Goal: Information Seeking & Learning: Learn about a topic

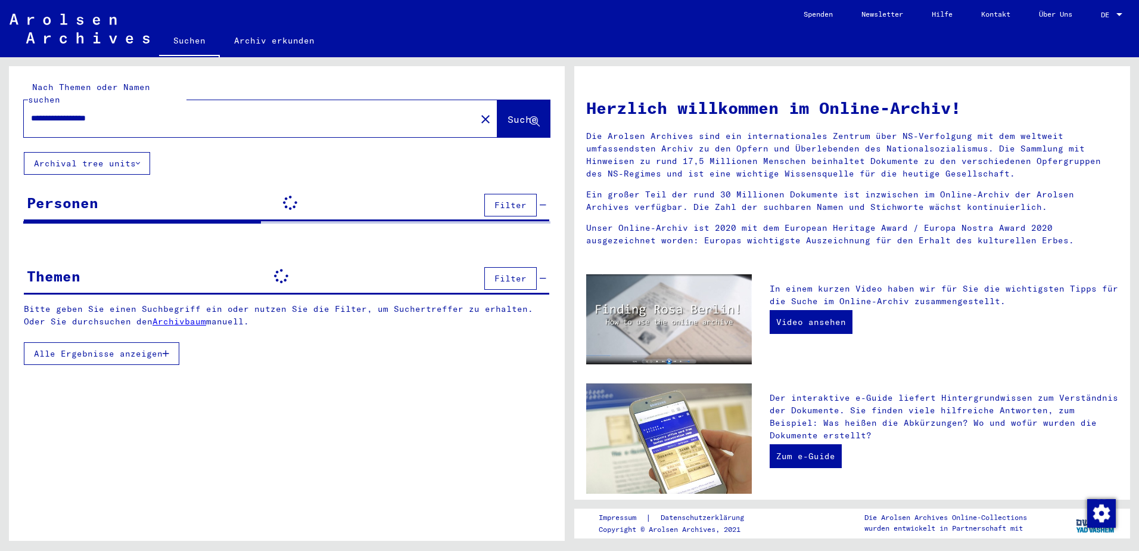
click at [106, 112] on input "**********" at bounding box center [246, 118] width 431 height 13
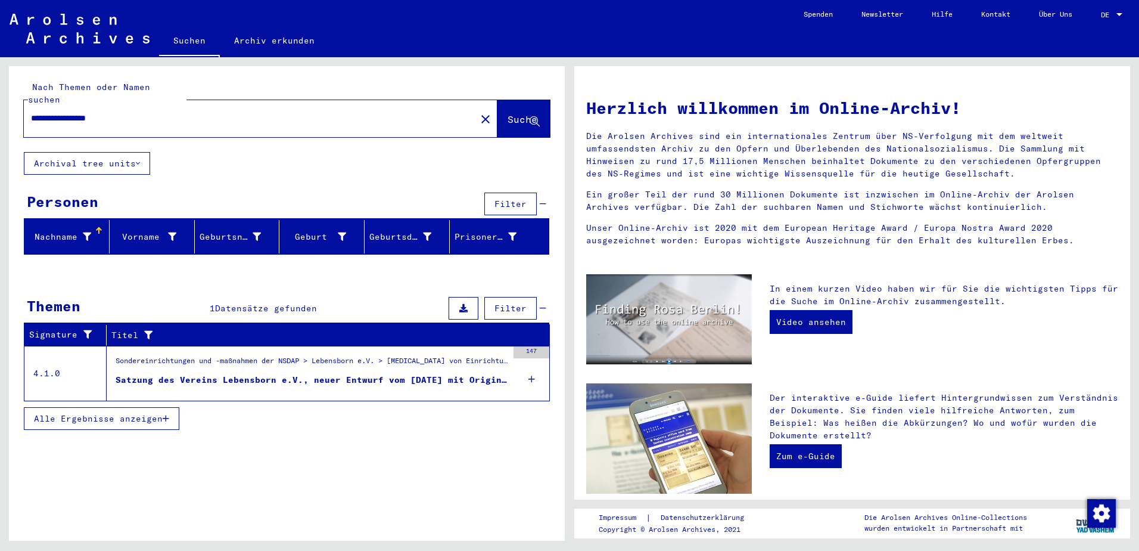
drag, startPoint x: 86, startPoint y: 107, endPoint x: 377, endPoint y: 101, distance: 290.2
click at [340, 112] on input "**********" at bounding box center [246, 118] width 431 height 13
type input "**********"
click at [508, 113] on span "Suche" at bounding box center [523, 119] width 30 height 12
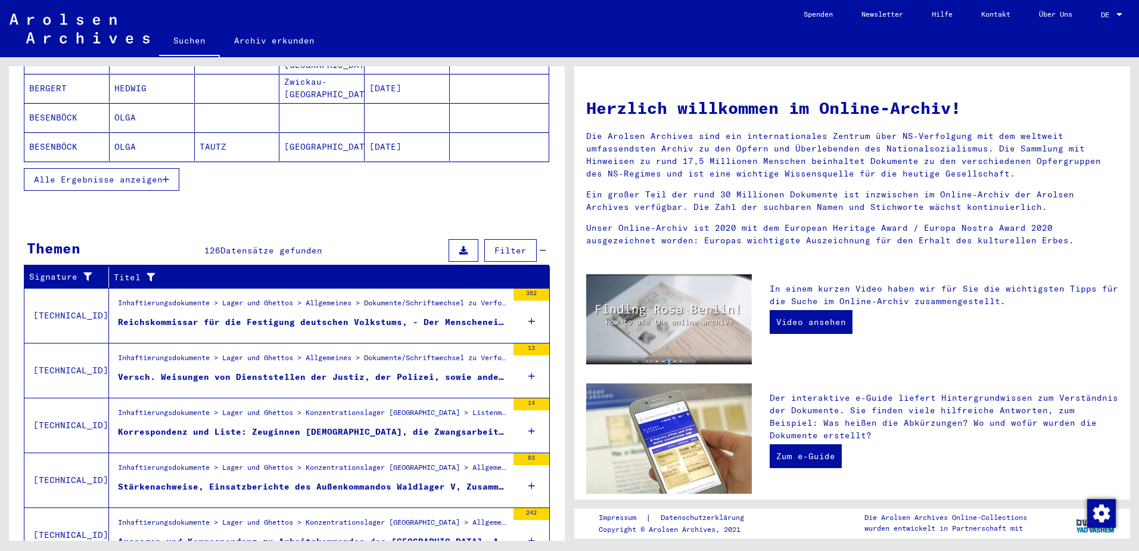
scroll to position [283, 0]
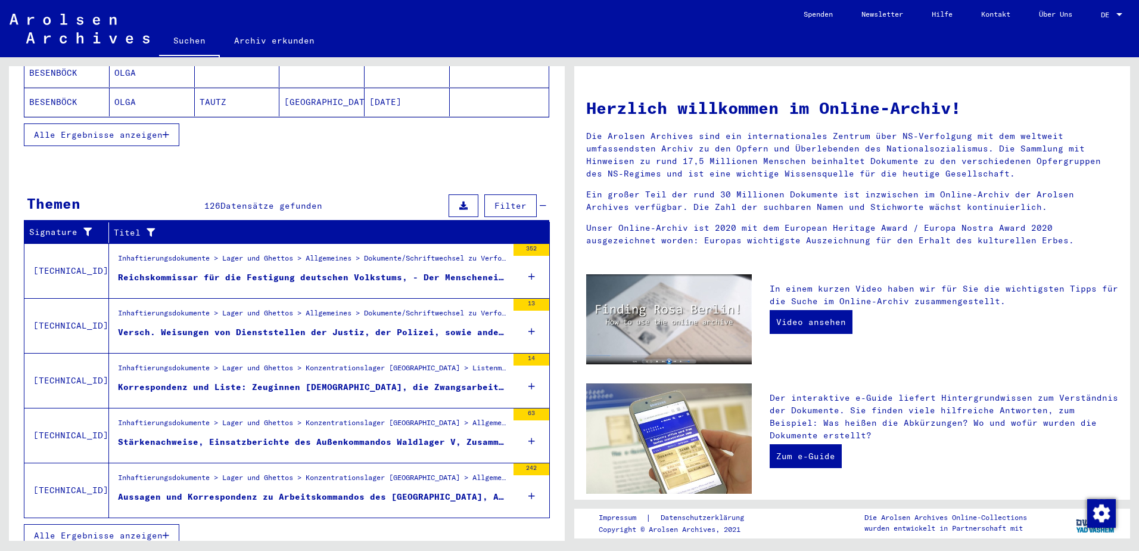
click at [117, 530] on span "Alle Ergebnisse anzeigen" at bounding box center [98, 535] width 129 height 11
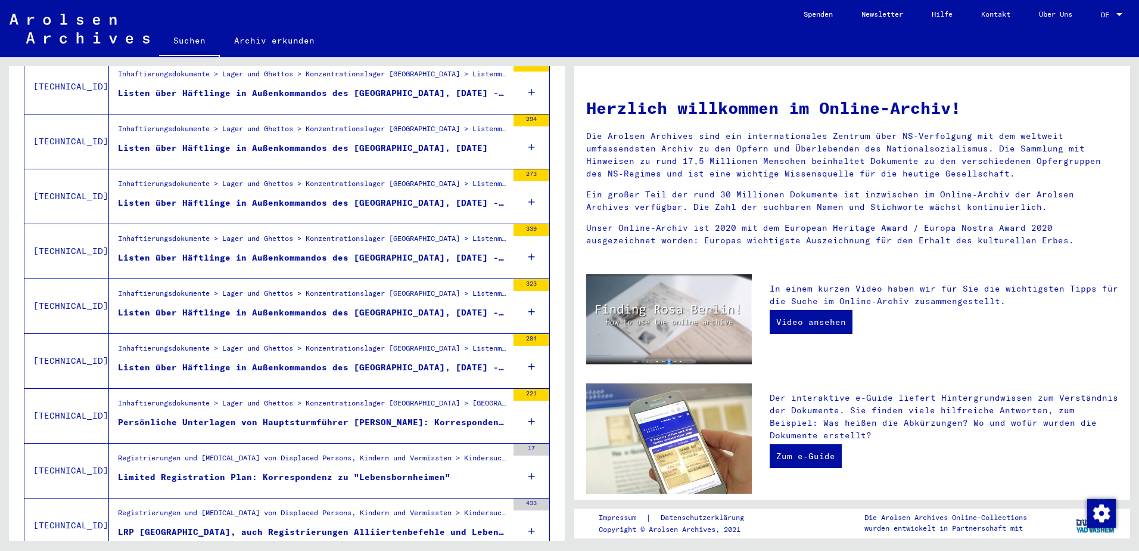
scroll to position [641, 0]
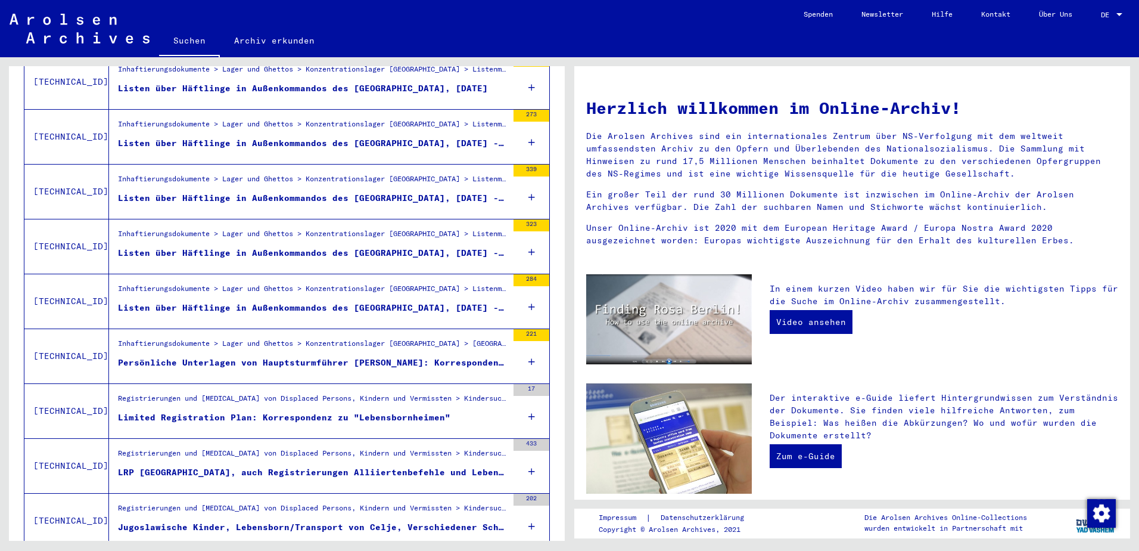
click at [239, 466] on div "LRP [GEOGRAPHIC_DATA], auch Registrierungen Alliiertenbefehle und Lebensborn, O…" at bounding box center [313, 472] width 390 height 13
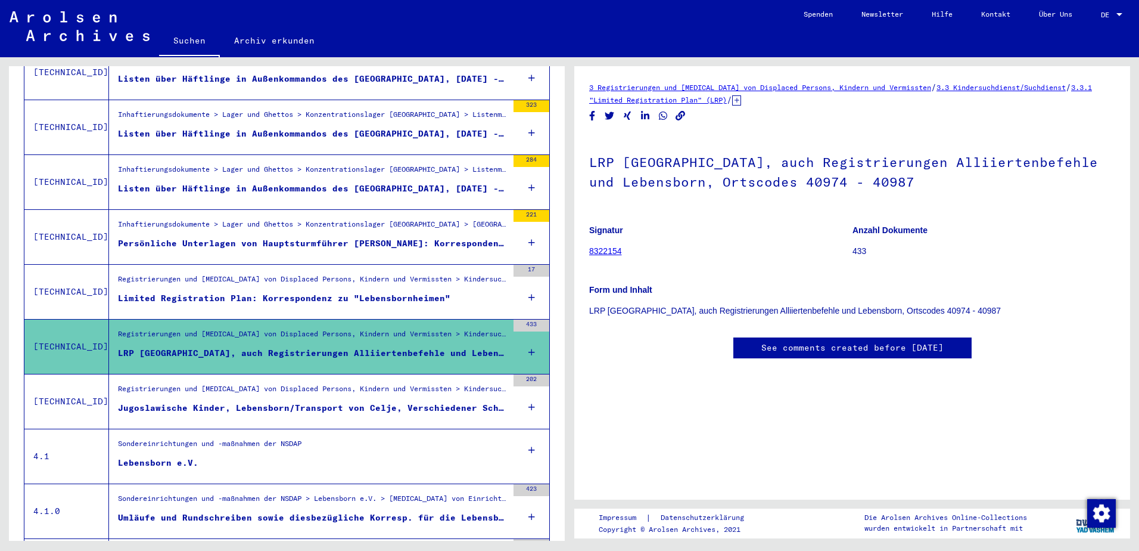
scroll to position [819, 0]
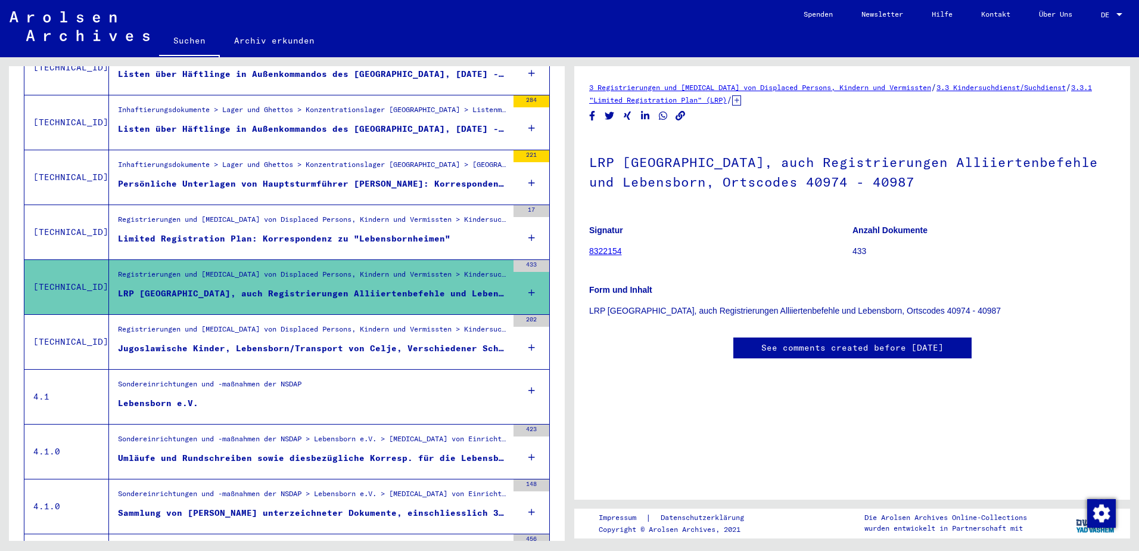
click at [163, 397] on div "Lebensborn e.V." at bounding box center [158, 403] width 80 height 13
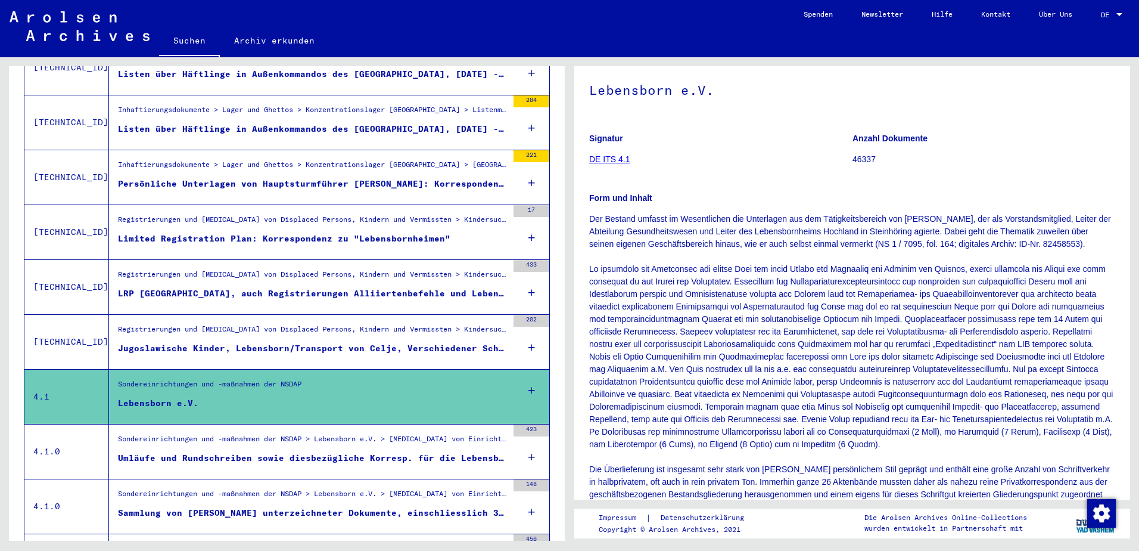
scroll to position [179, 0]
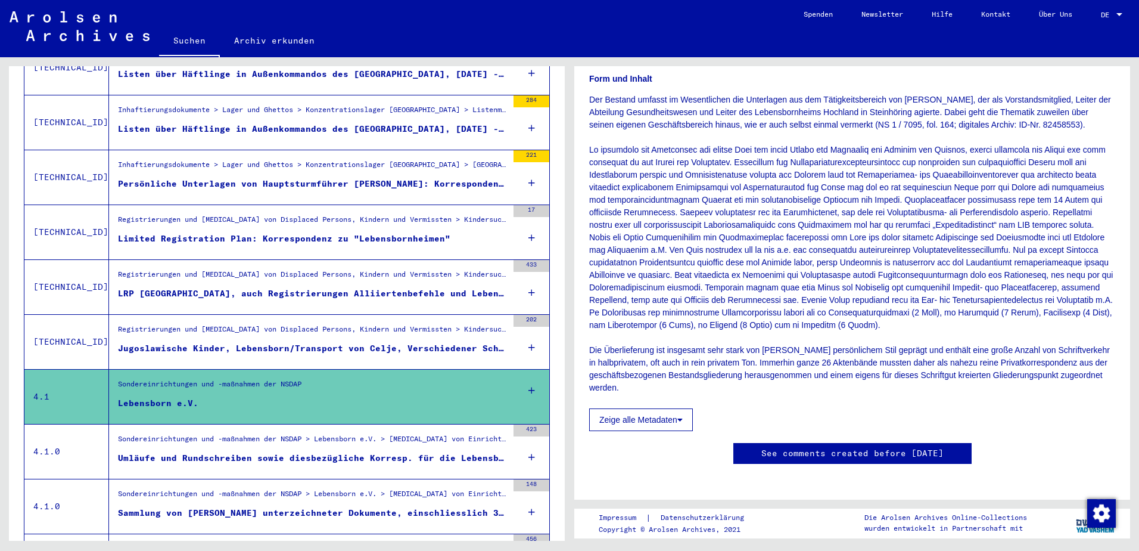
click at [517, 377] on div at bounding box center [532, 390] width 36 height 42
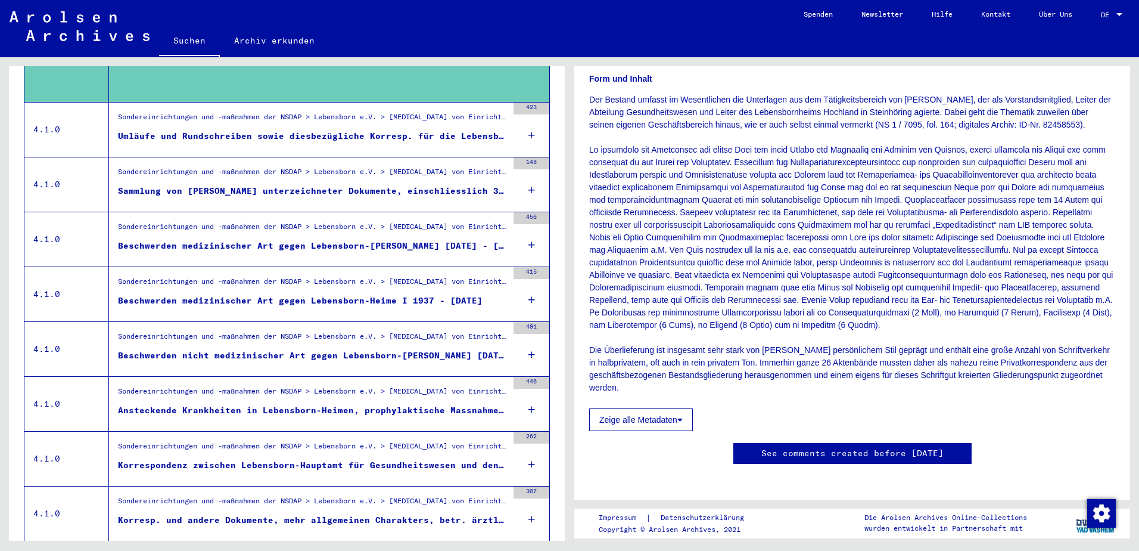
scroll to position [1233, 0]
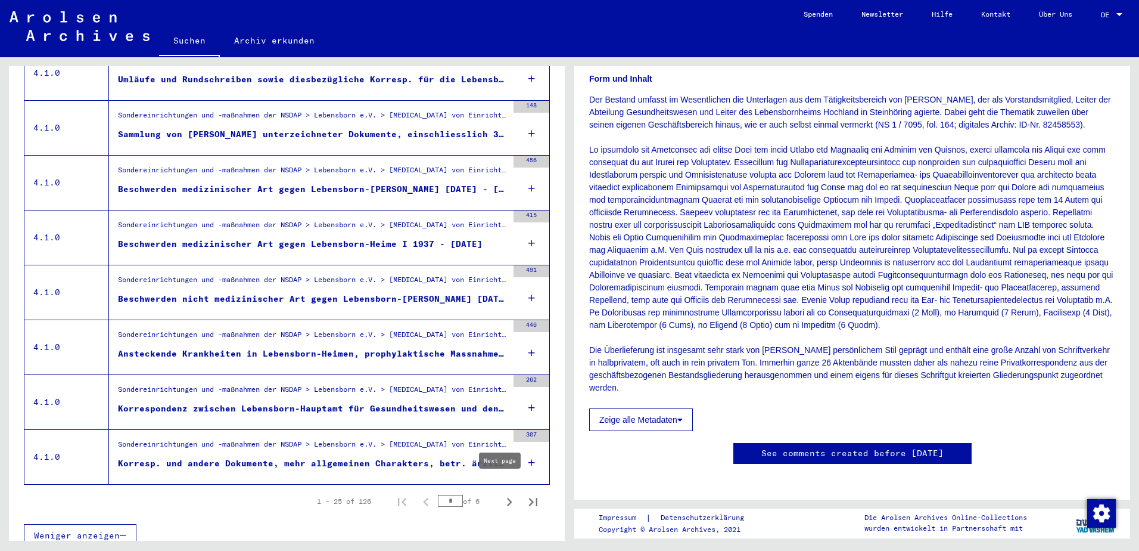
click at [501, 493] on icon "Next page" at bounding box center [509, 501] width 17 height 17
type input "*"
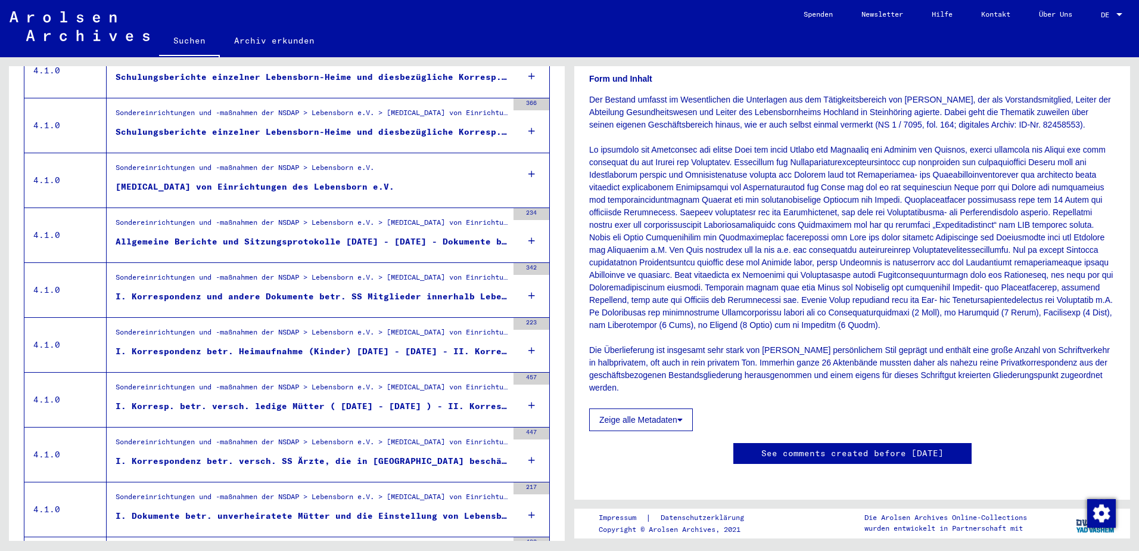
scroll to position [185, 0]
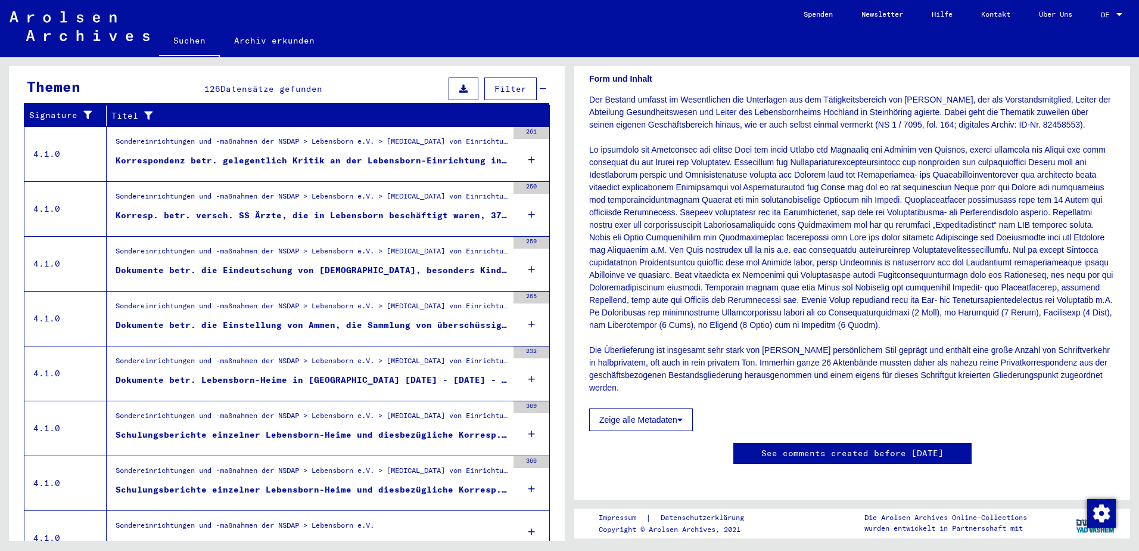
click at [528, 259] on icon at bounding box center [531, 269] width 7 height 42
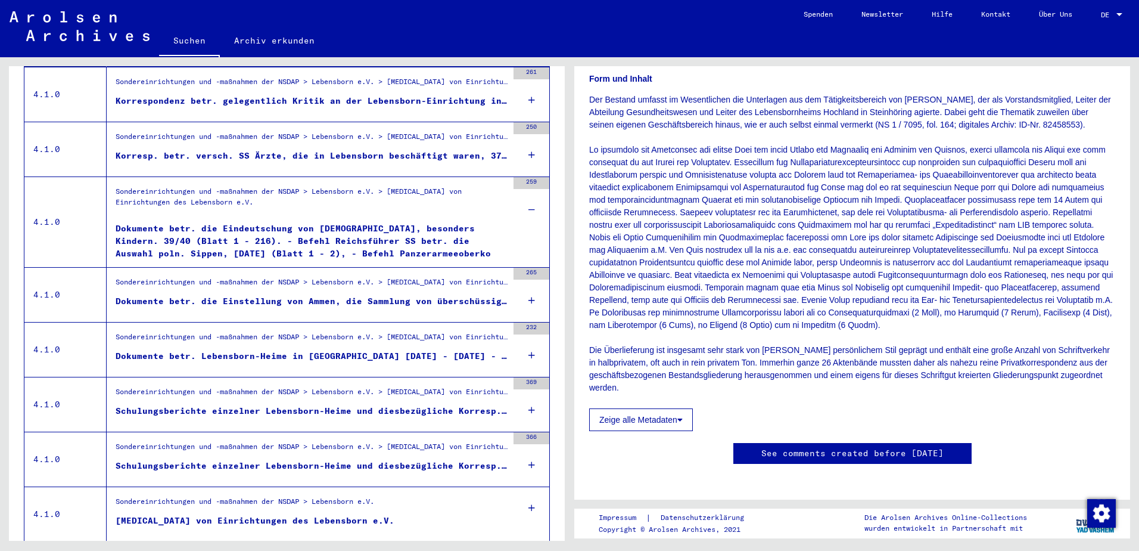
scroll to position [304, 0]
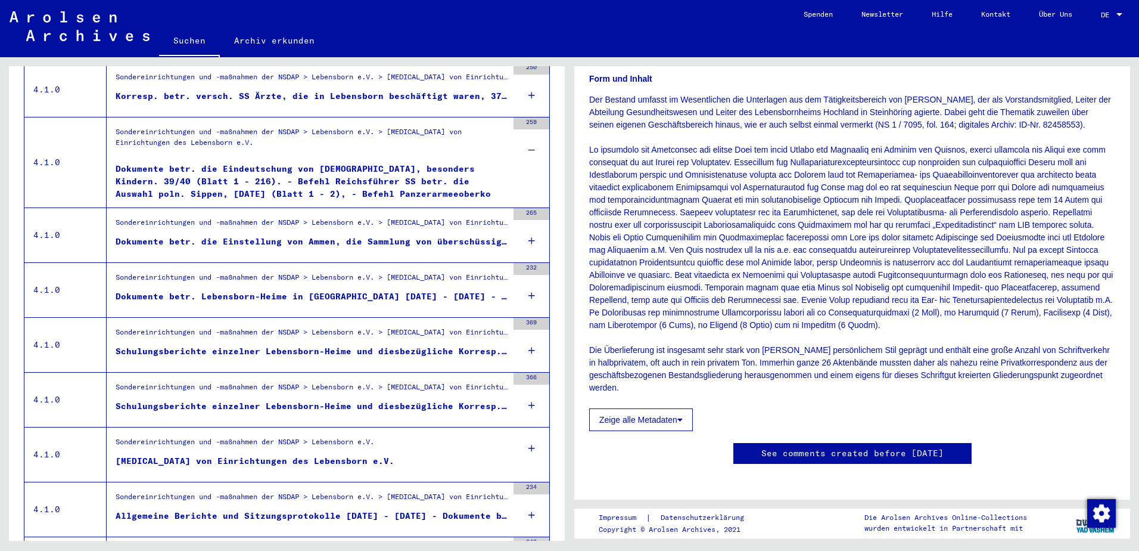
click at [281, 455] on div "[MEDICAL_DATA] von Einrichtungen des Lebensborn e.V." at bounding box center [255, 461] width 279 height 13
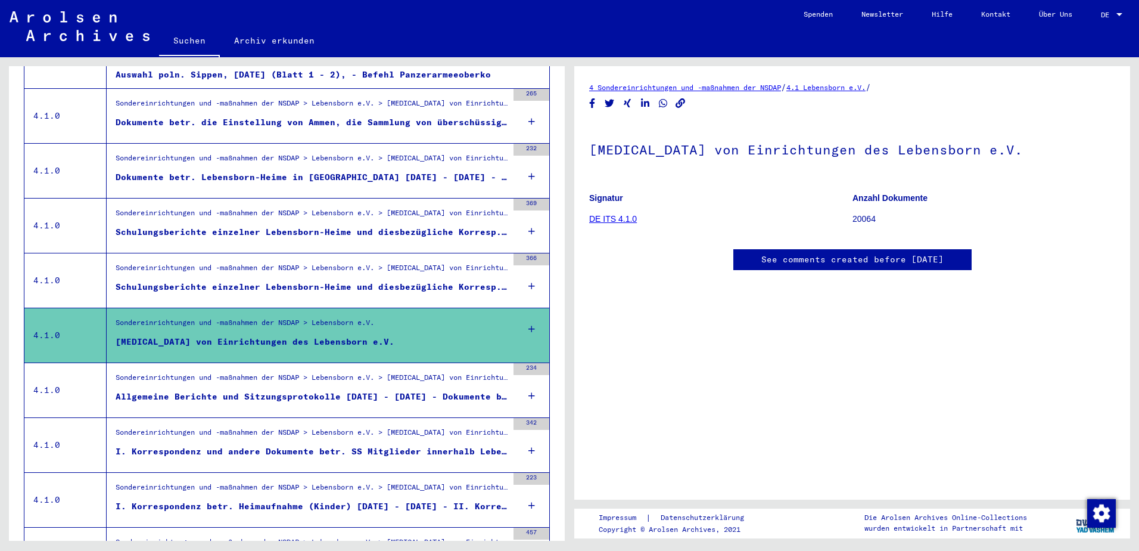
scroll to position [542, 0]
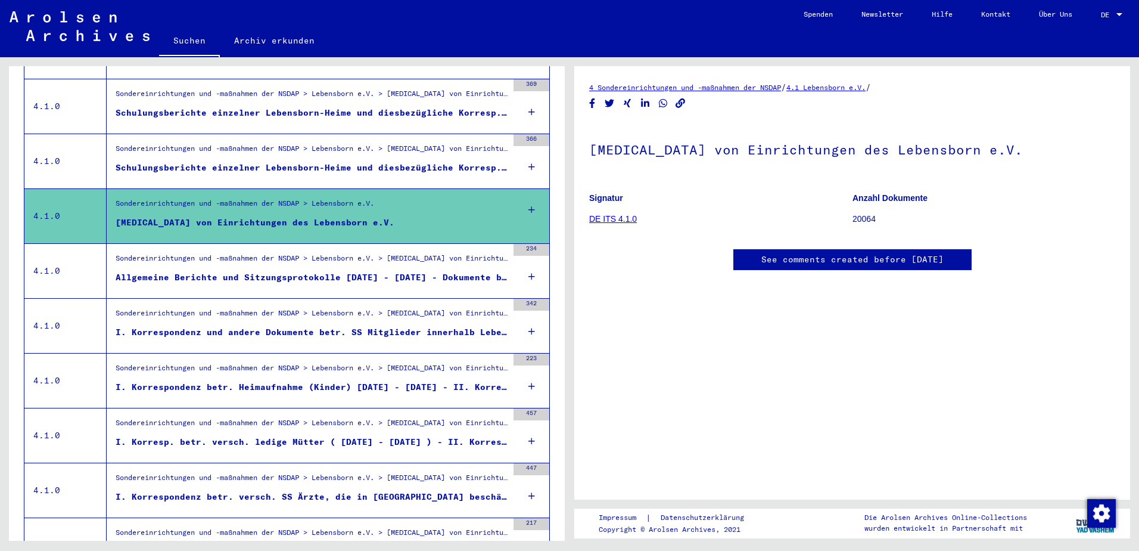
click at [528, 430] on icon at bounding box center [531, 441] width 7 height 42
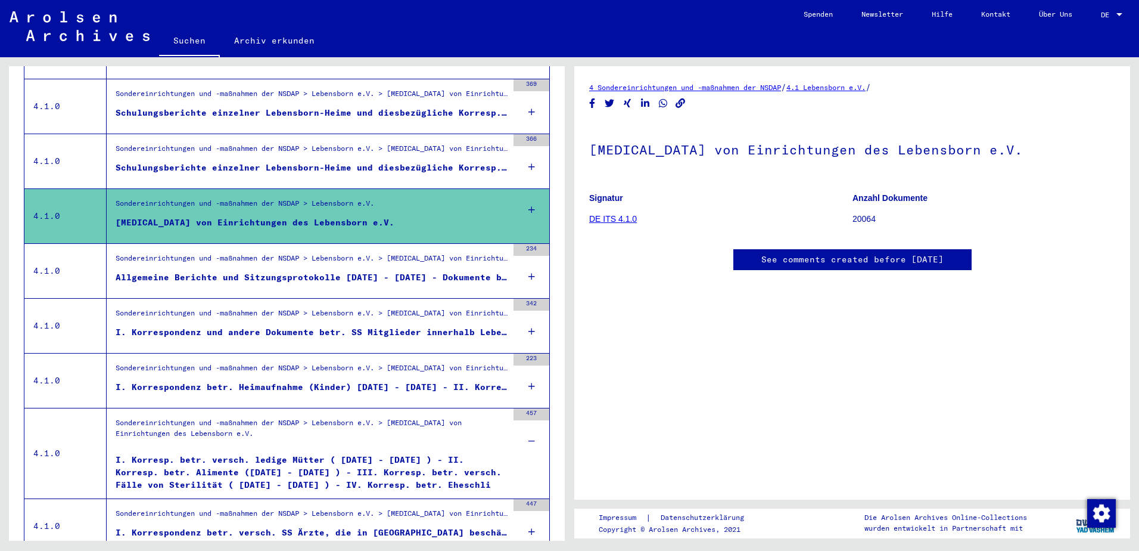
click at [325, 453] on div "I. Korresp. betr. versch. ledige Mütter ( [DATE] - [DATE] ) - II. Korresp. betr…" at bounding box center [312, 471] width 392 height 36
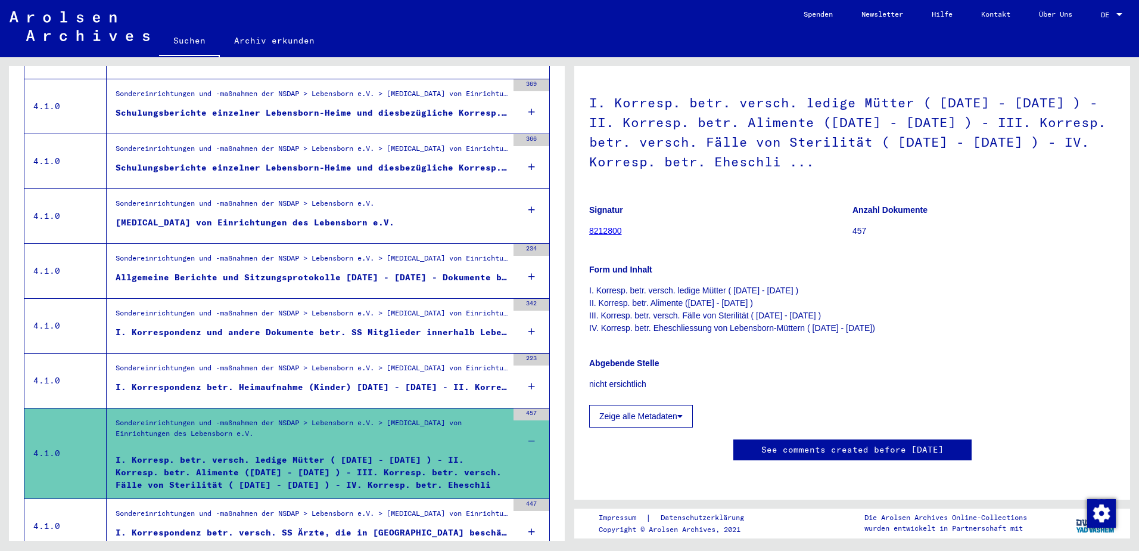
scroll to position [81, 0]
click at [627, 405] on button "Zeige alle Metadaten" at bounding box center [641, 416] width 104 height 23
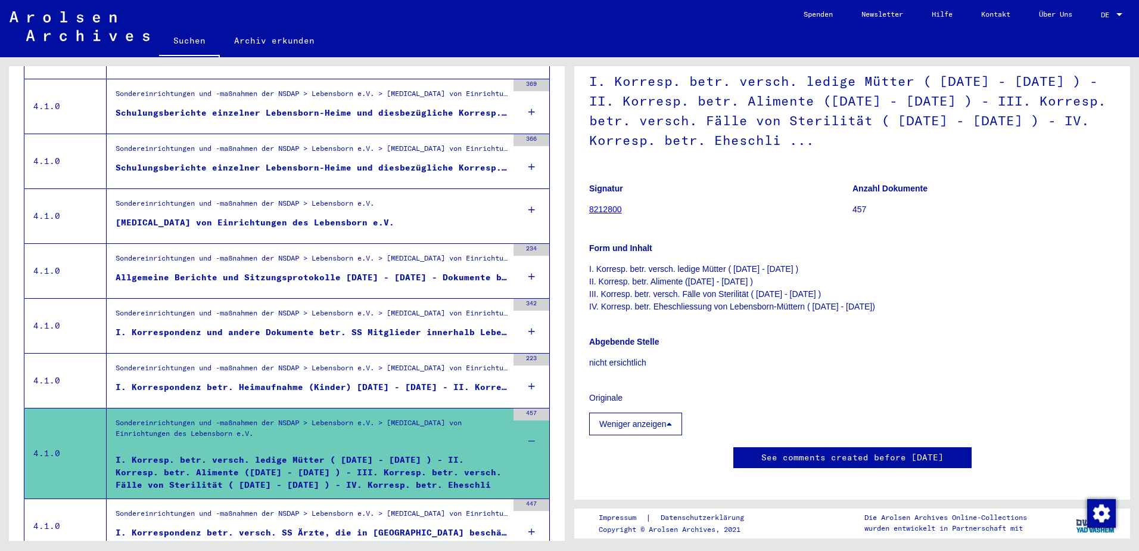
scroll to position [0, 0]
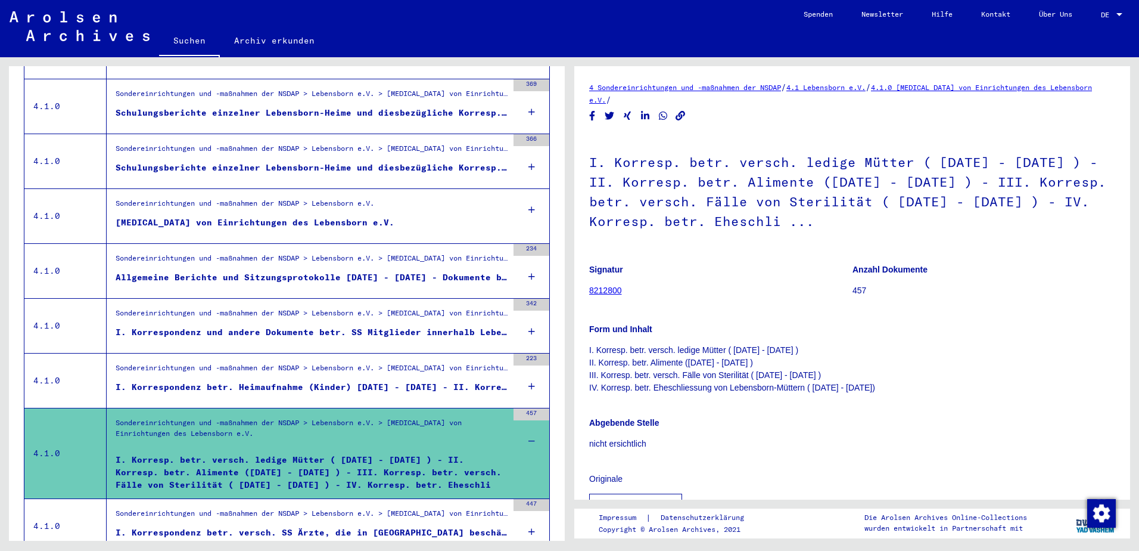
click at [601, 291] on link "8212800" at bounding box center [605, 290] width 33 height 10
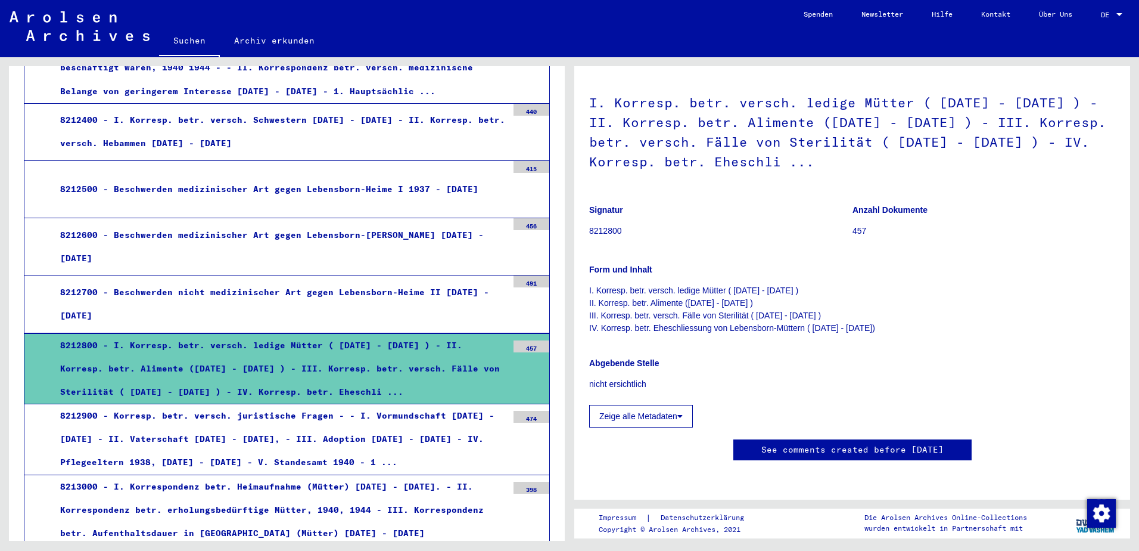
scroll to position [81, 0]
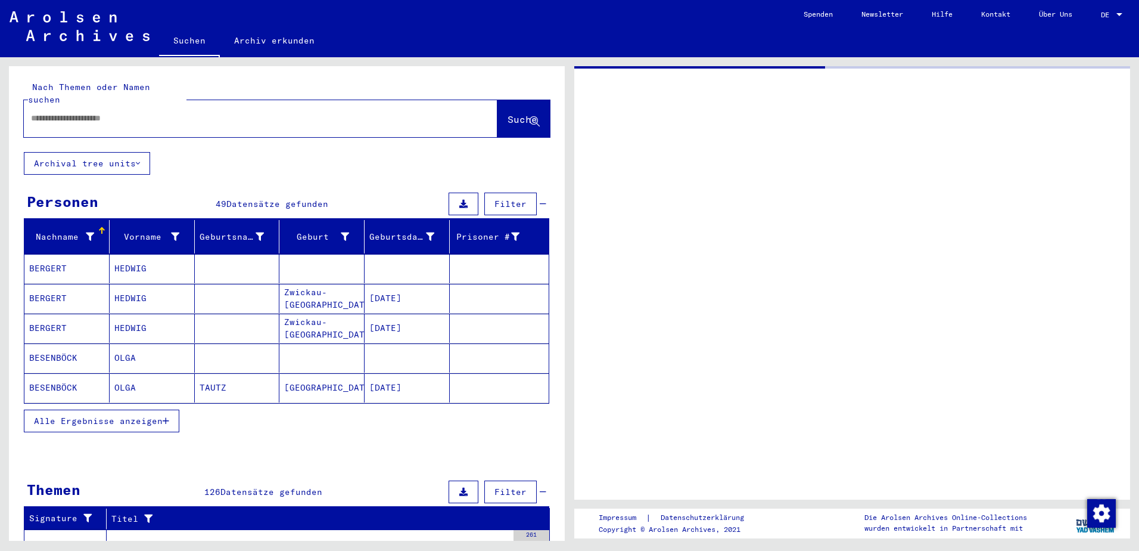
type input "*****"
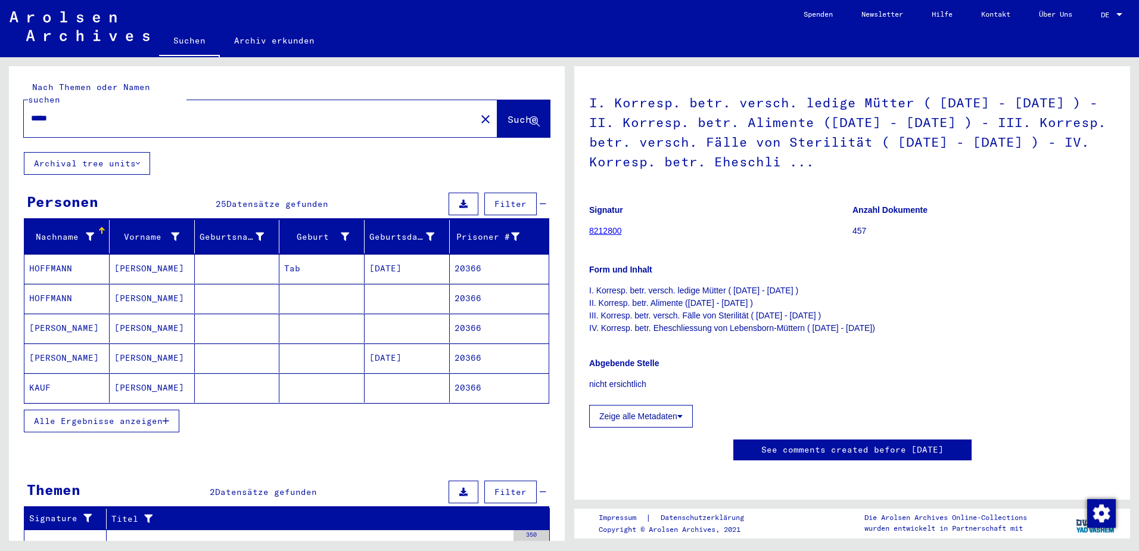
scroll to position [238, 0]
click at [826, 443] on link "See comments created before [DATE]" at bounding box center [852, 449] width 182 height 13
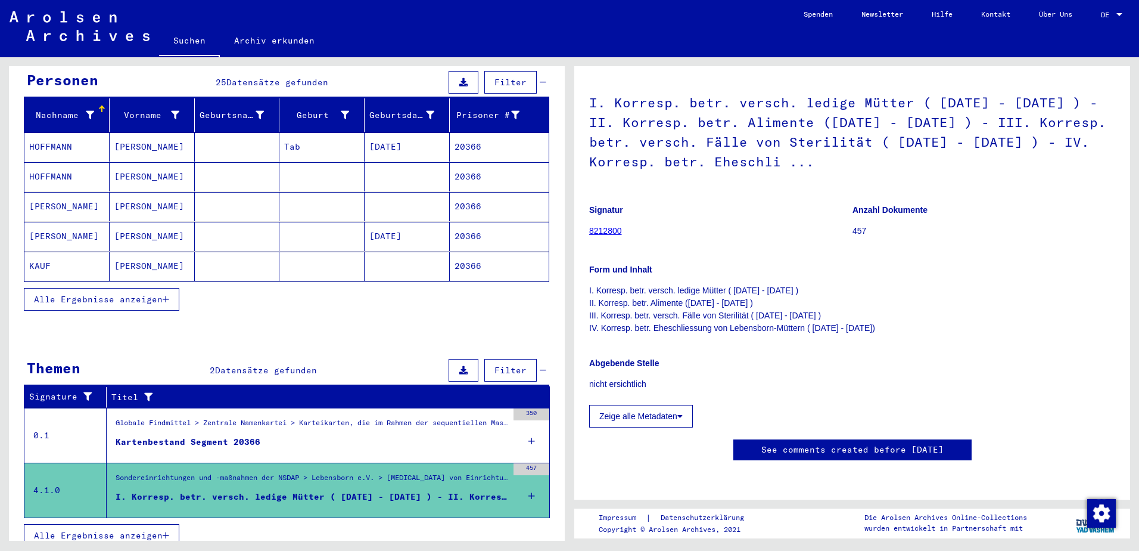
click at [125, 530] on span "Alle Ergebnisse anzeigen" at bounding box center [98, 535] width 129 height 11
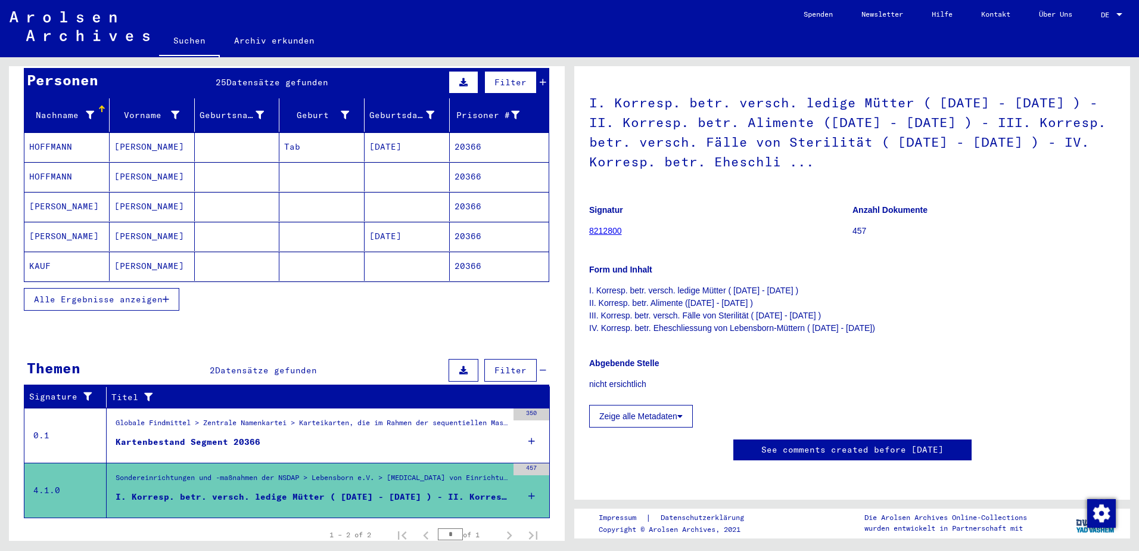
scroll to position [0, 0]
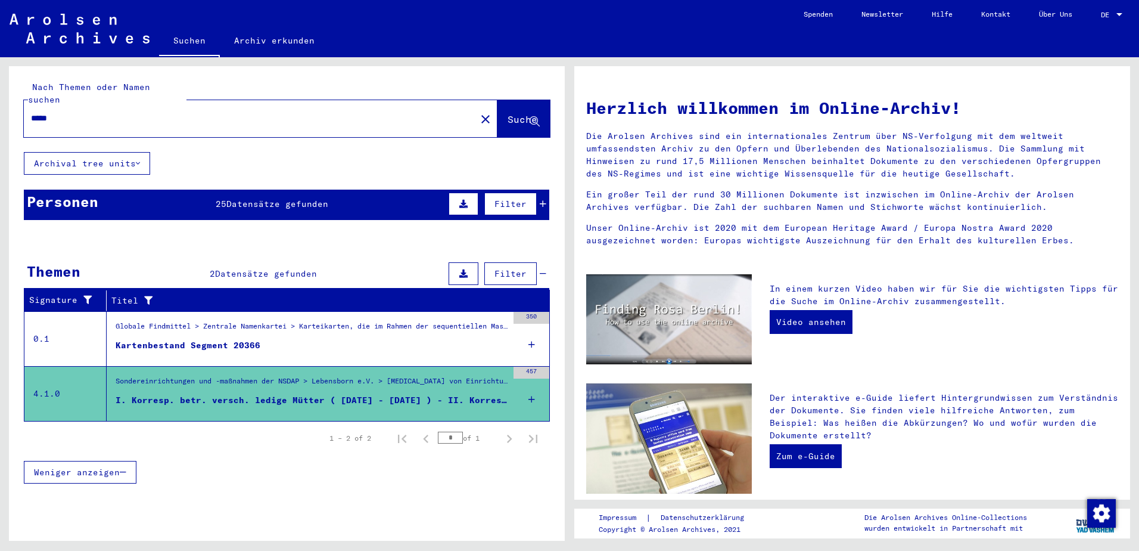
click at [363, 378] on div "Sondereinrichtungen und -maßnahmen der NSDAP > Lebensborn e.V. > [MEDICAL_DATA]…" at bounding box center [312, 383] width 392 height 17
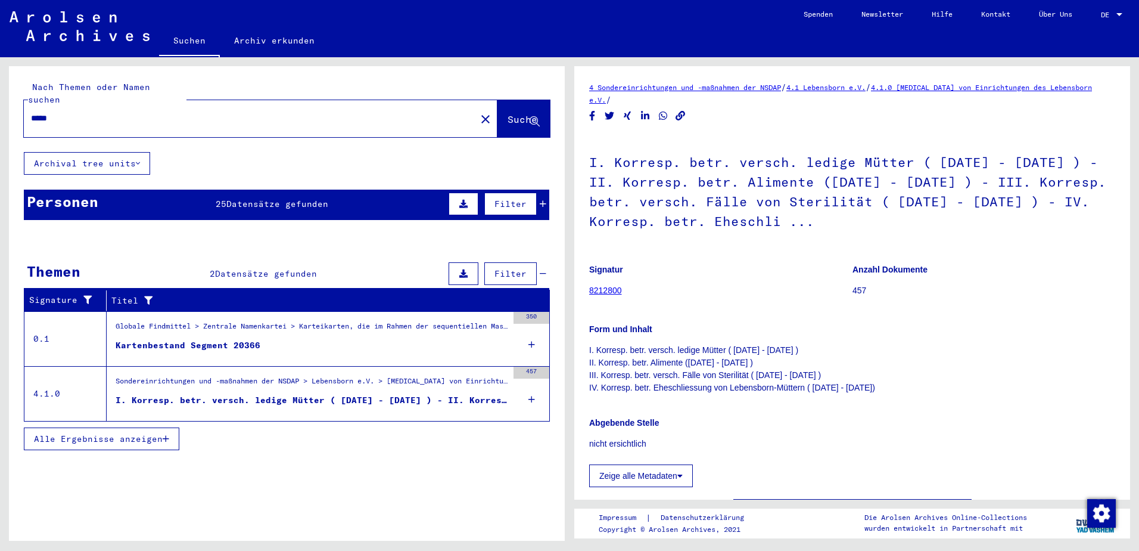
click at [127, 433] on span "Alle Ergebnisse anzeigen" at bounding box center [98, 438] width 129 height 11
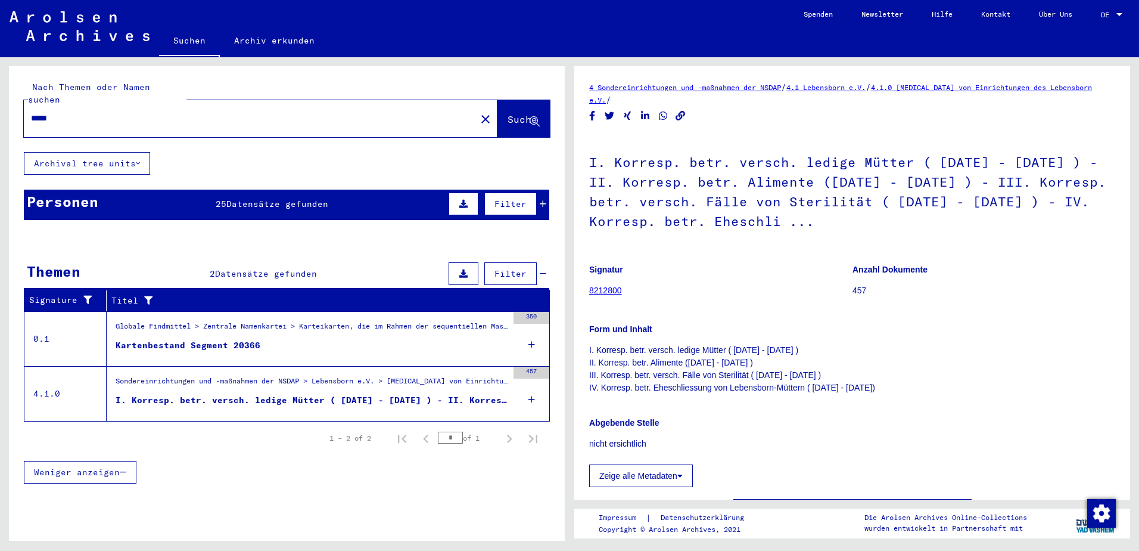
click at [239, 339] on div "Kartenbestand Segment 20366" at bounding box center [188, 345] width 145 height 13
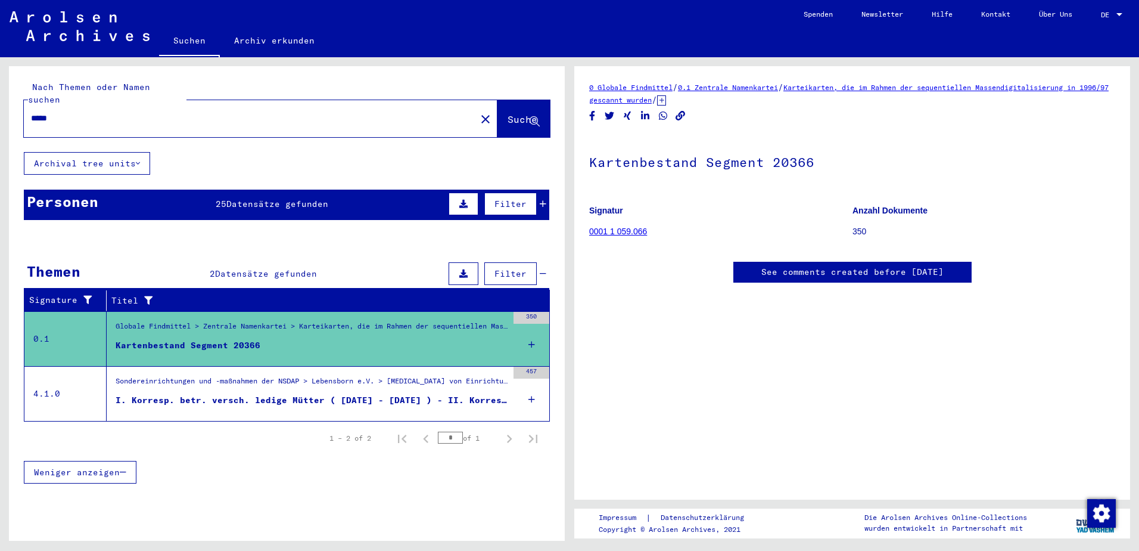
click at [713, 87] on link "0.1 Zentrale Namenkartei" at bounding box center [728, 87] width 100 height 9
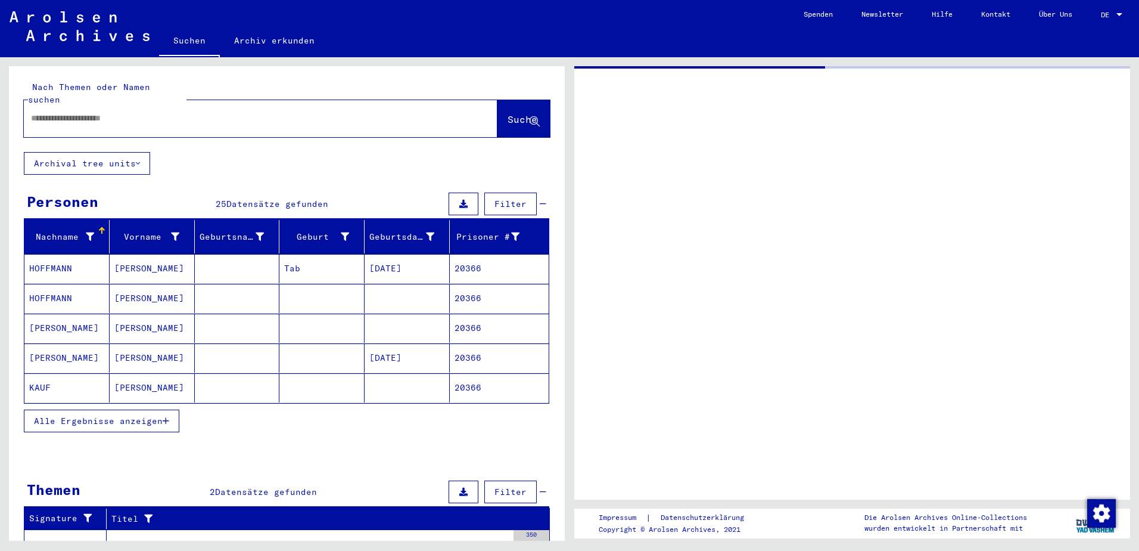
type input "*******"
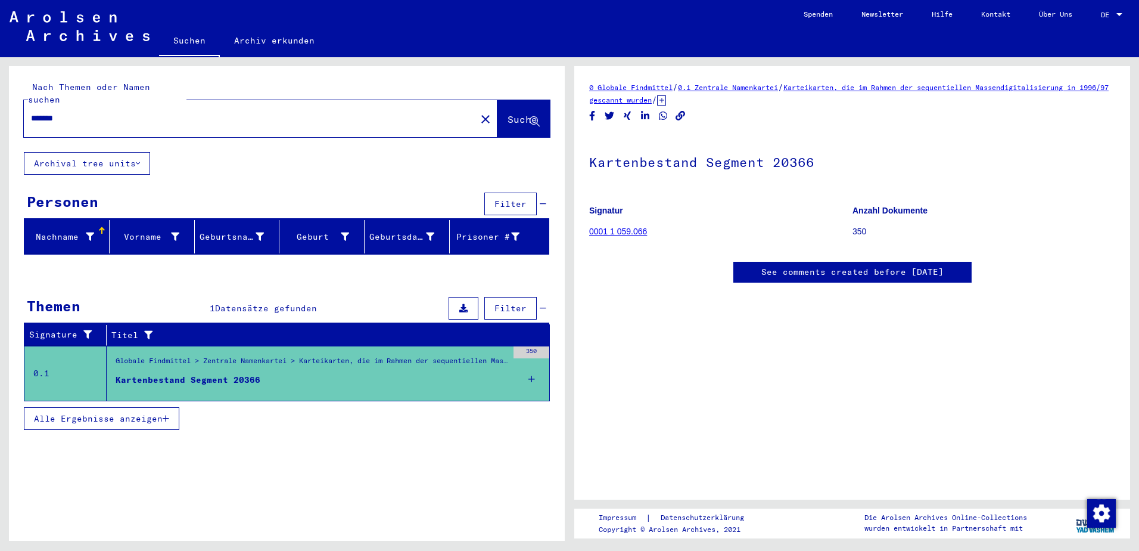
click at [666, 102] on icon at bounding box center [661, 100] width 9 height 10
click at [828, 101] on link "Kartenbestand Segmente 20301 und folgende" at bounding box center [742, 99] width 171 height 9
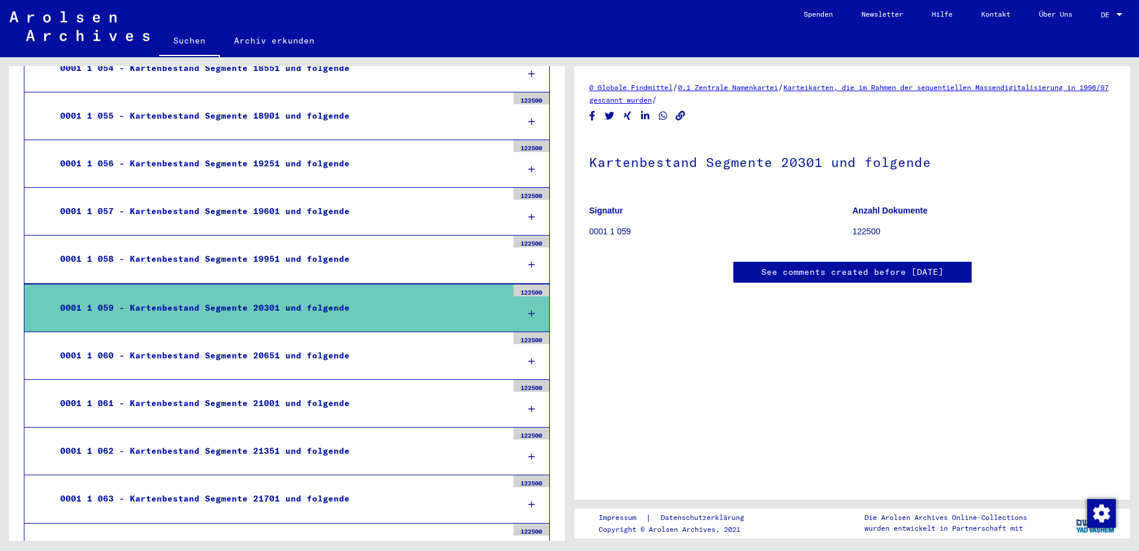
click at [528, 313] on icon at bounding box center [531, 313] width 7 height 8
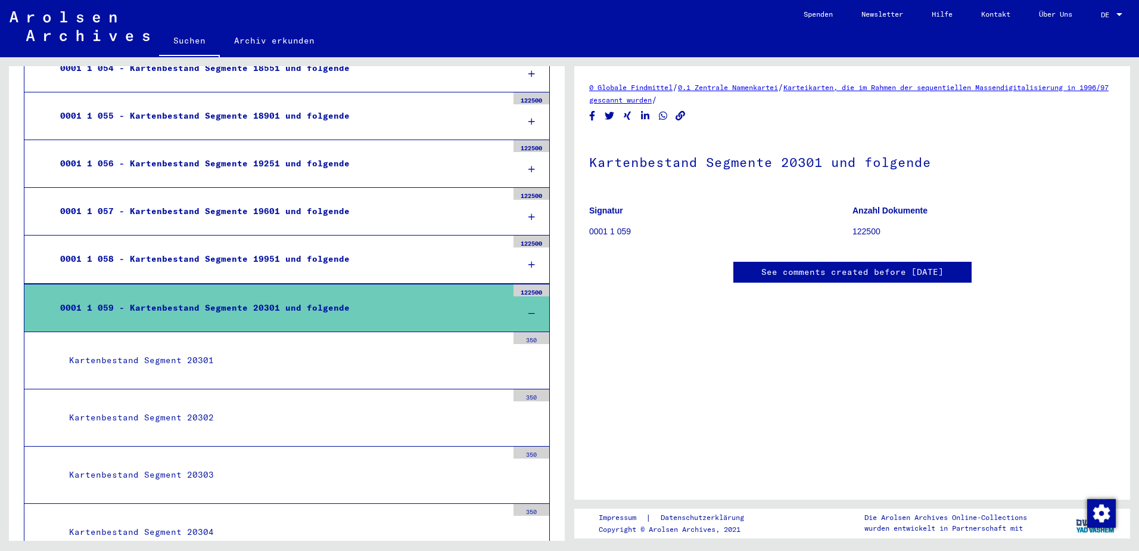
click at [179, 362] on div "Kartenbestand Segment 20301" at bounding box center [283, 360] width 447 height 23
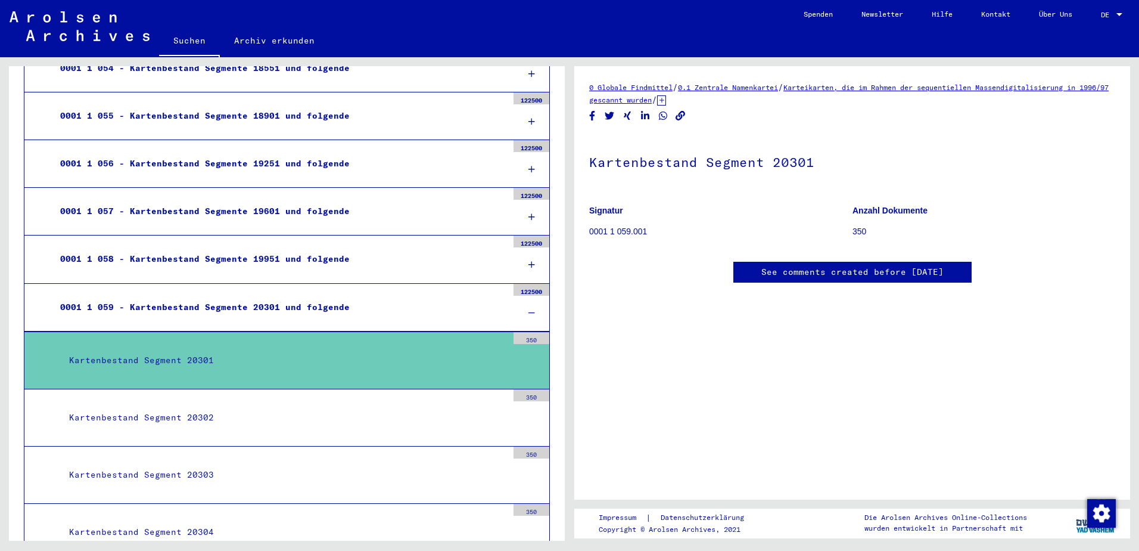
click at [666, 102] on icon at bounding box center [661, 100] width 9 height 10
click at [119, 361] on div "Kartenbestand Segment 20301" at bounding box center [283, 360] width 447 height 23
click at [128, 362] on div "Kartenbestand Segment 20301" at bounding box center [283, 360] width 447 height 23
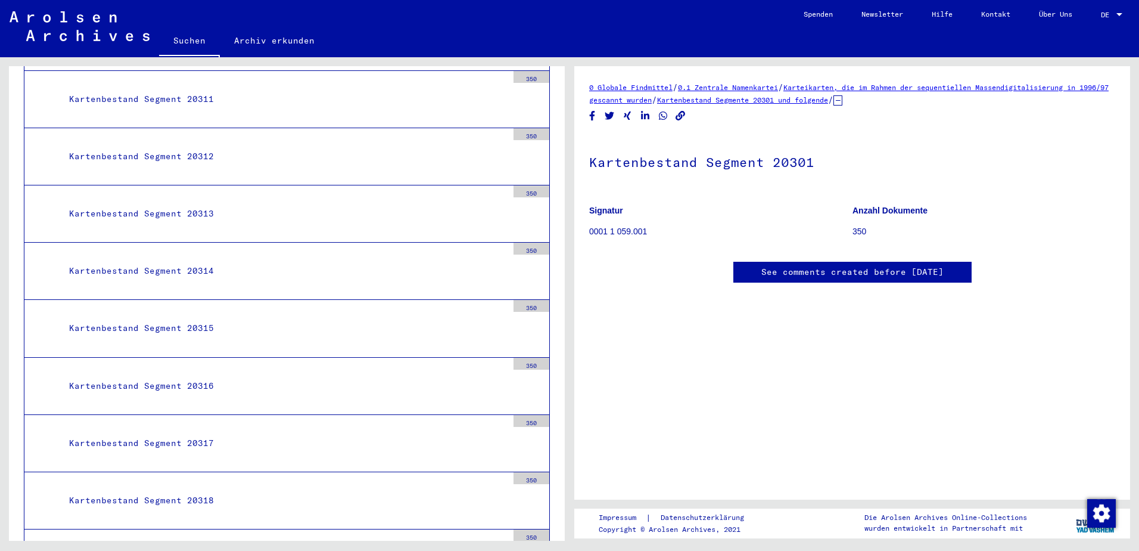
scroll to position [4046, 0]
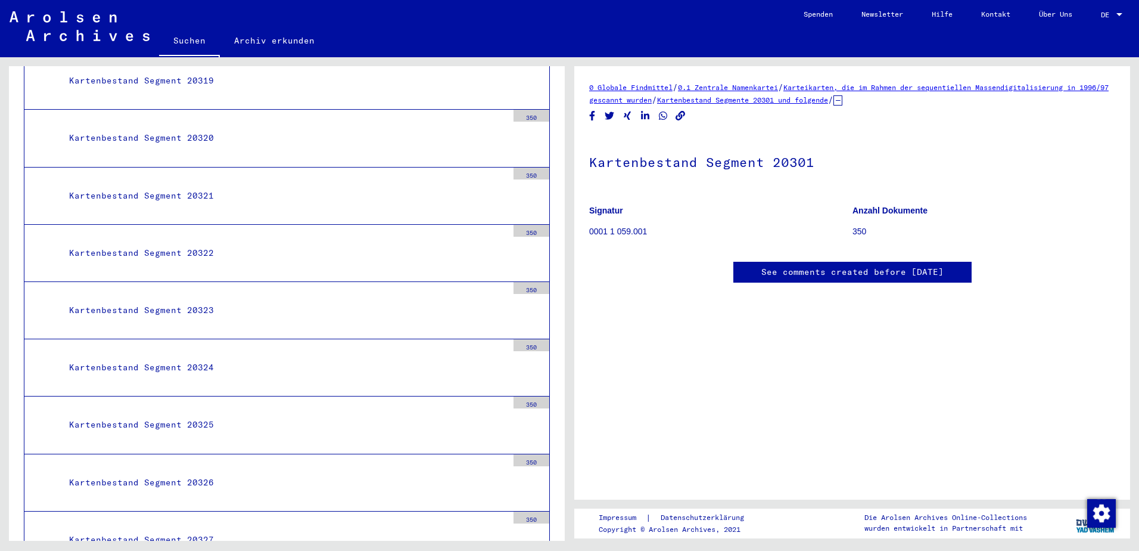
click at [148, 424] on div "Kartenbestand Segment 20325" at bounding box center [283, 424] width 447 height 23
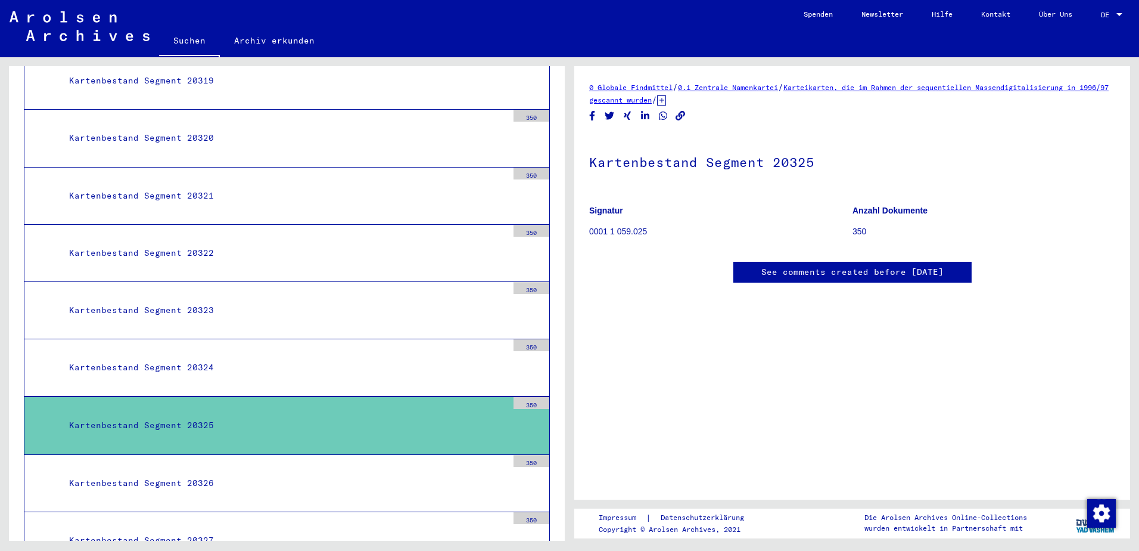
click at [860, 269] on link "See comments created before [DATE]" at bounding box center [852, 272] width 182 height 13
click at [924, 83] on link "Karteikarten, die im Rahmen der sequentiellen Massendigitalisierung in 1996/97 …" at bounding box center [849, 93] width 520 height 21
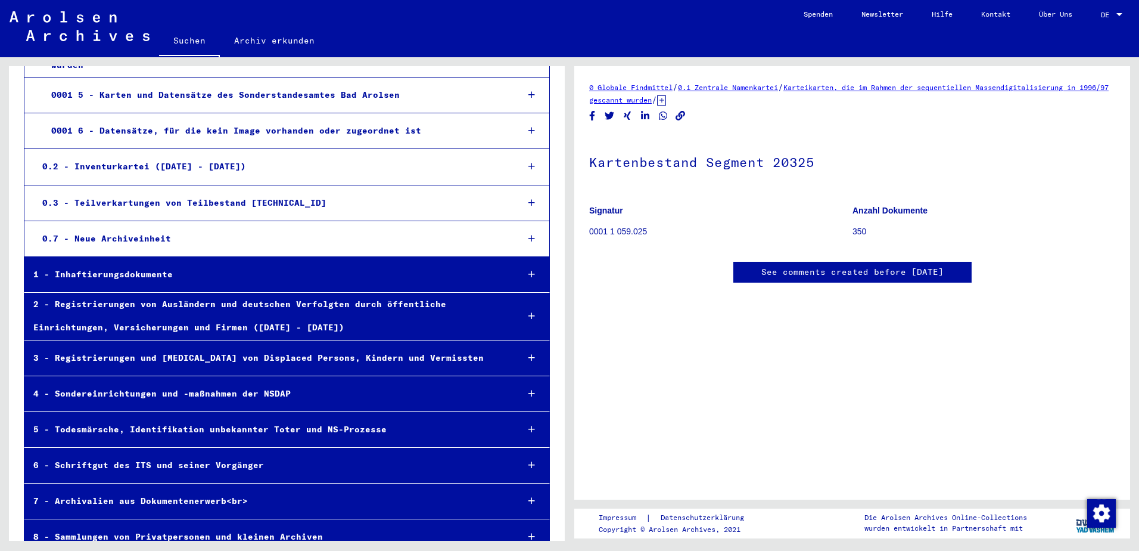
scroll to position [36063, 0]
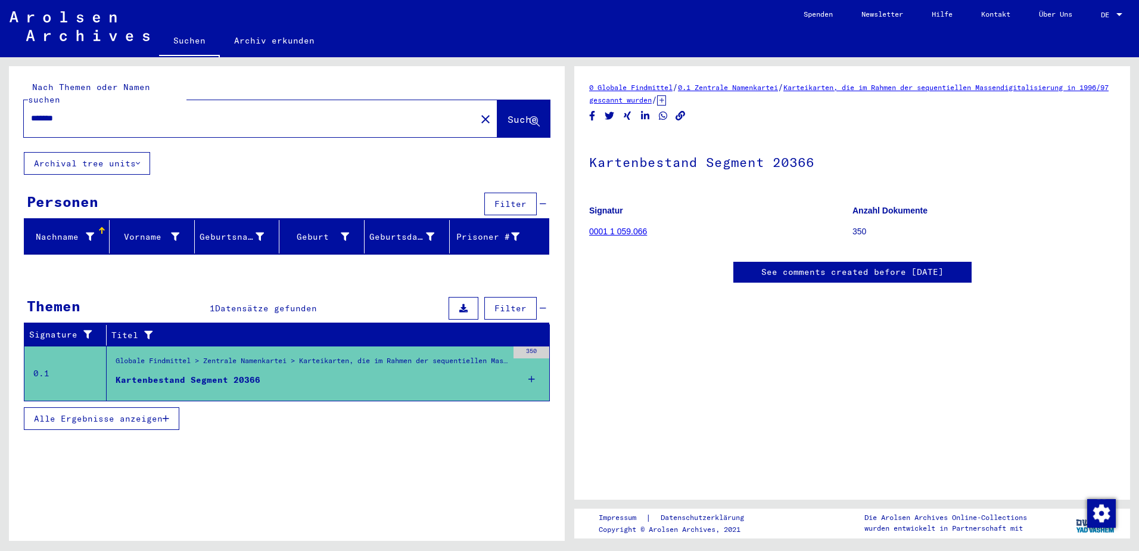
type input "**********"
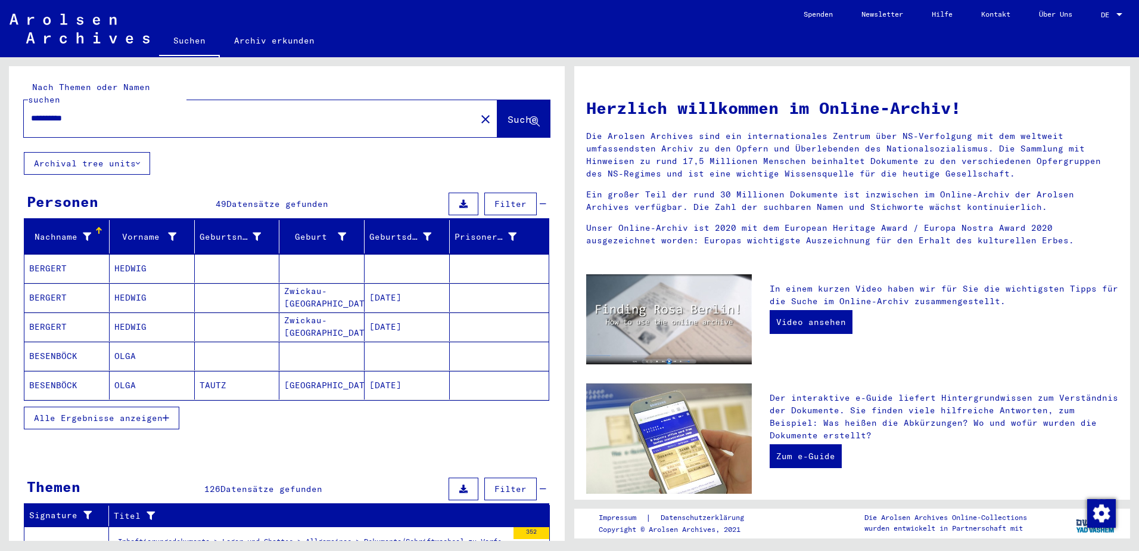
scroll to position [283, 0]
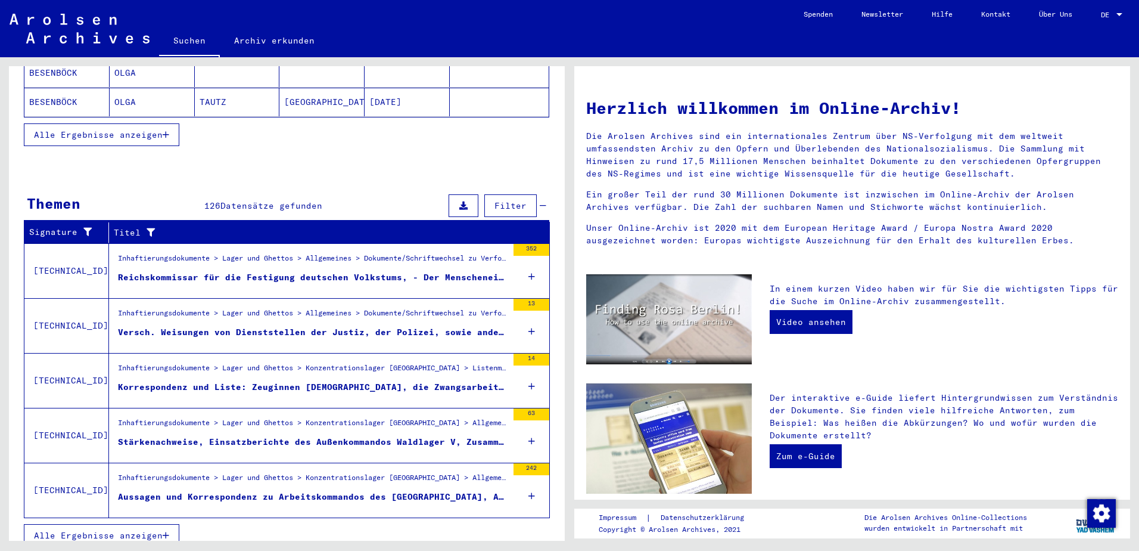
click at [107, 530] on span "Alle Ergebnisse anzeigen" at bounding box center [98, 535] width 129 height 11
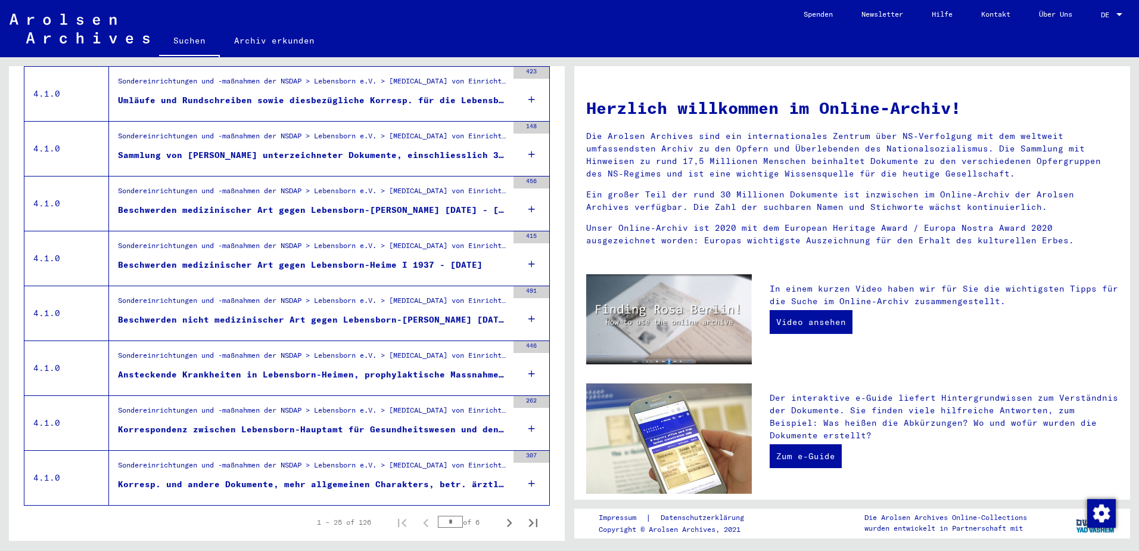
scroll to position [1198, 0]
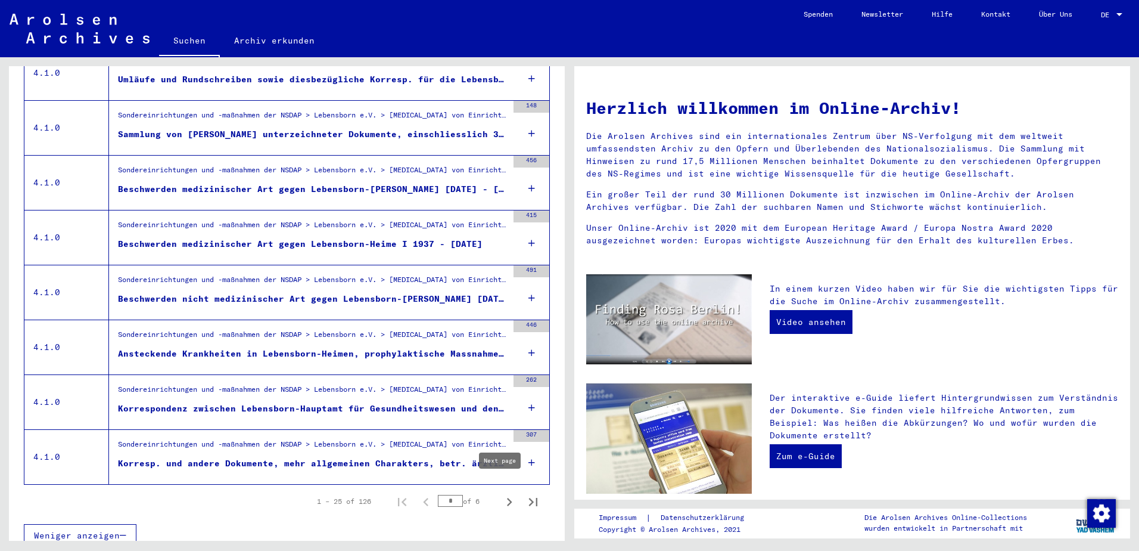
click at [502, 493] on icon "Next page" at bounding box center [509, 501] width 17 height 17
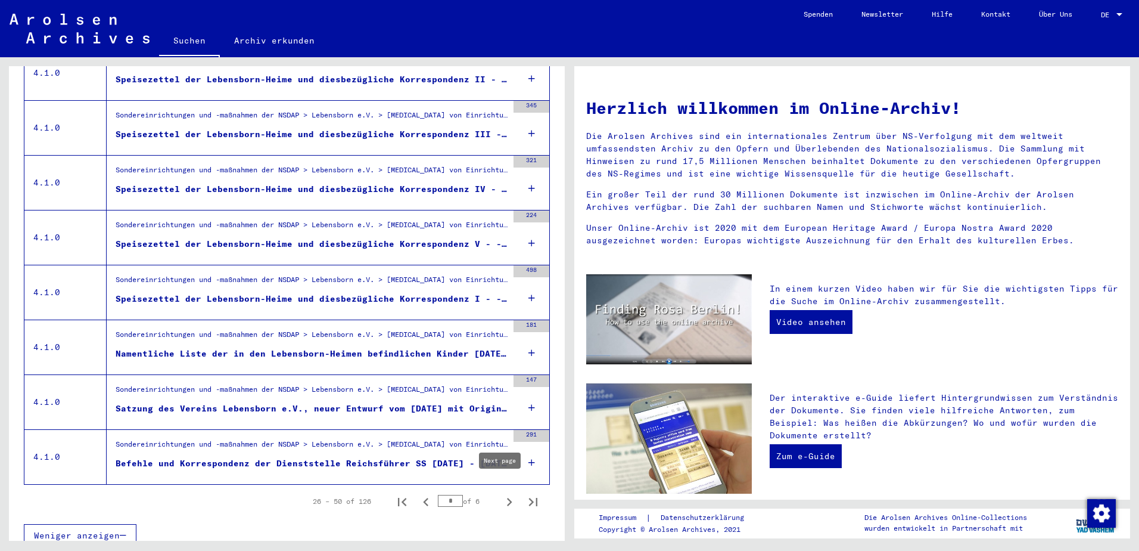
click at [486, 493] on div "26 – 50 of 126 * of 6" at bounding box center [422, 501] width 247 height 24
drag, startPoint x: 486, startPoint y: 493, endPoint x: 496, endPoint y: 490, distance: 10.6
click at [501, 493] on icon "Next page" at bounding box center [509, 501] width 17 height 17
type input "*"
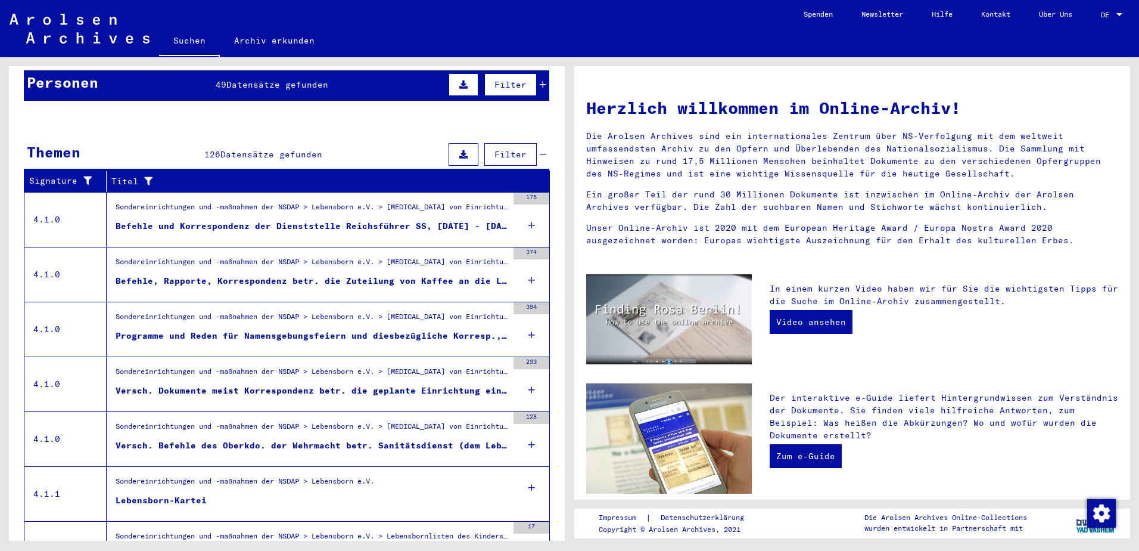
scroll to position [238, 0]
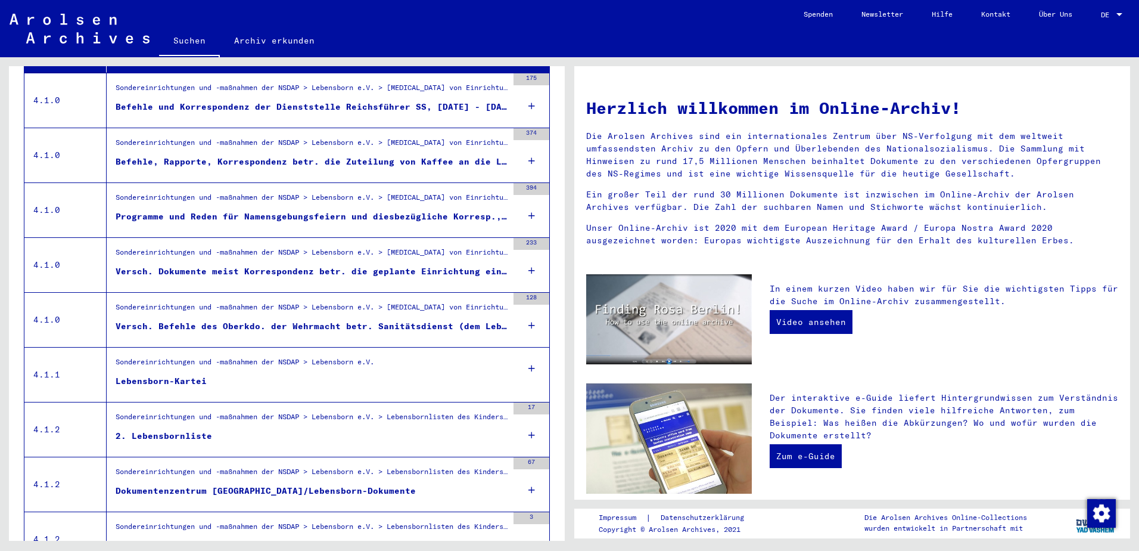
click at [518, 359] on div at bounding box center [532, 368] width 36 height 42
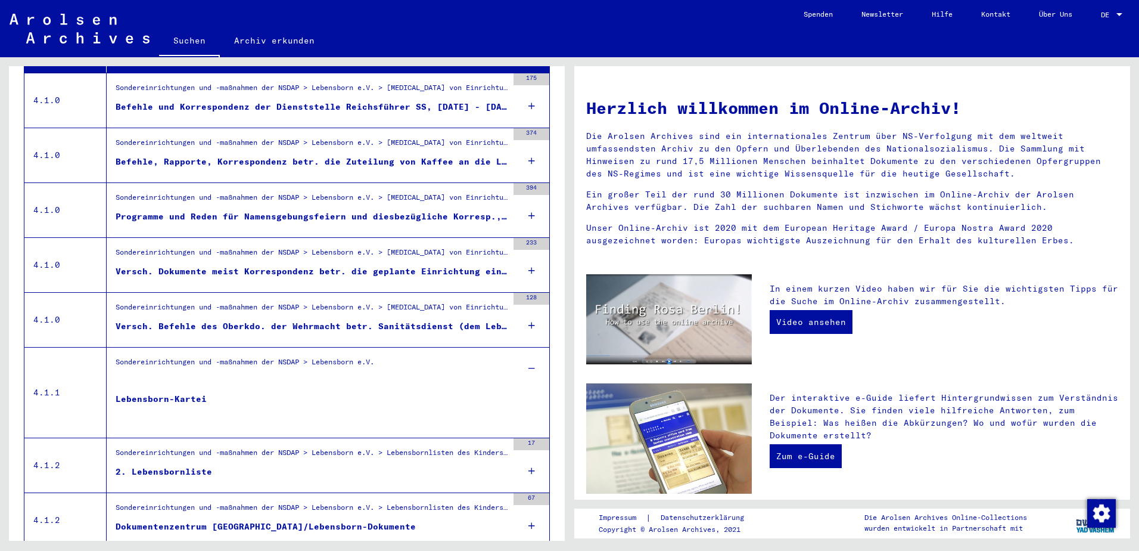
click at [149, 393] on div "Lebensborn-Kartei" at bounding box center [161, 411] width 91 height 36
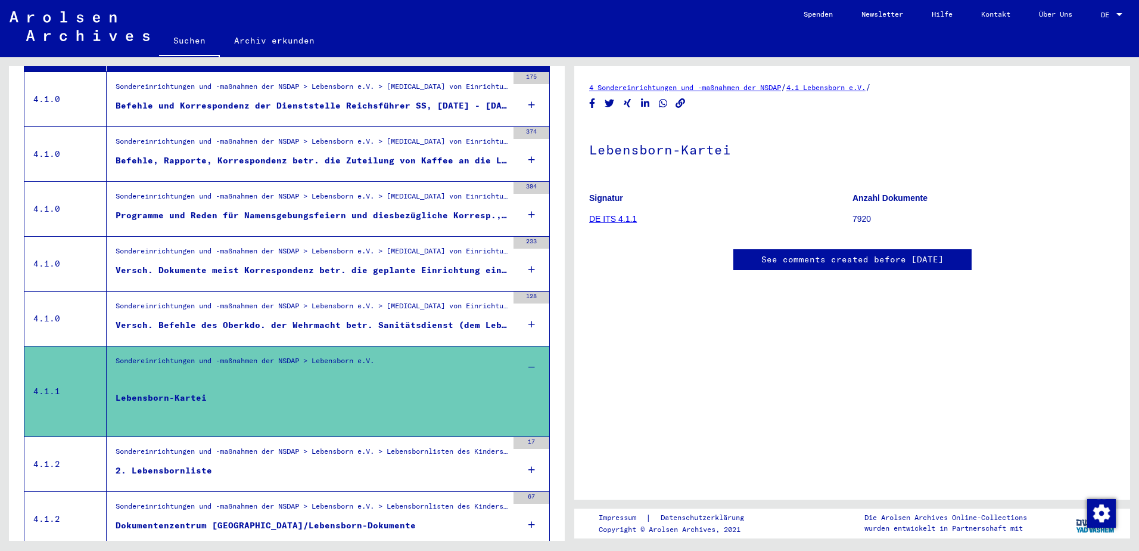
click at [613, 217] on link "DE ITS 4.1.1" at bounding box center [613, 219] width 48 height 10
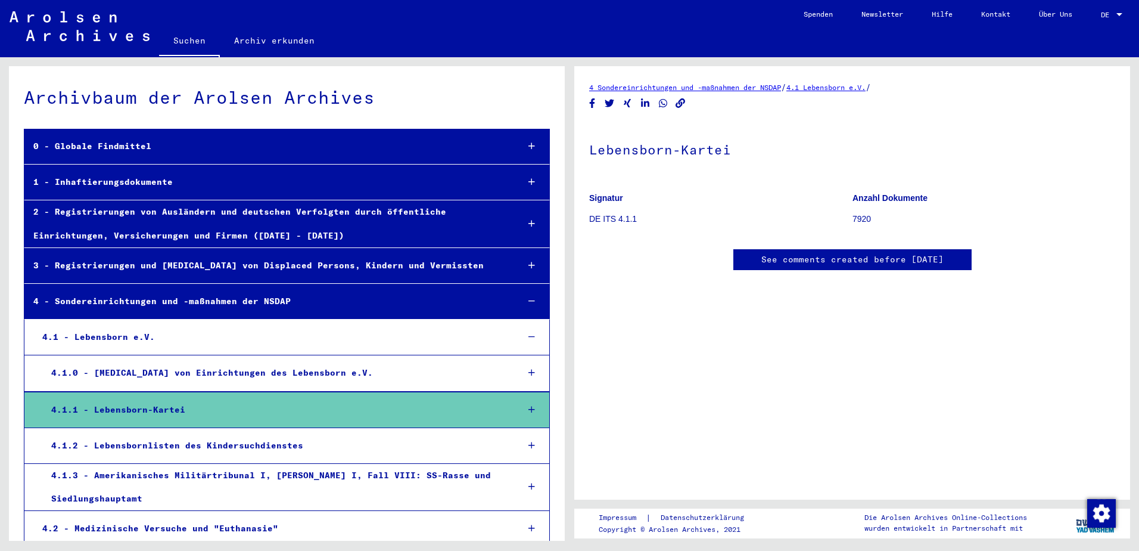
click at [227, 444] on div "4.1.2 - Lebensbornlisten des Kindersuchdienstes" at bounding box center [275, 445] width 467 height 23
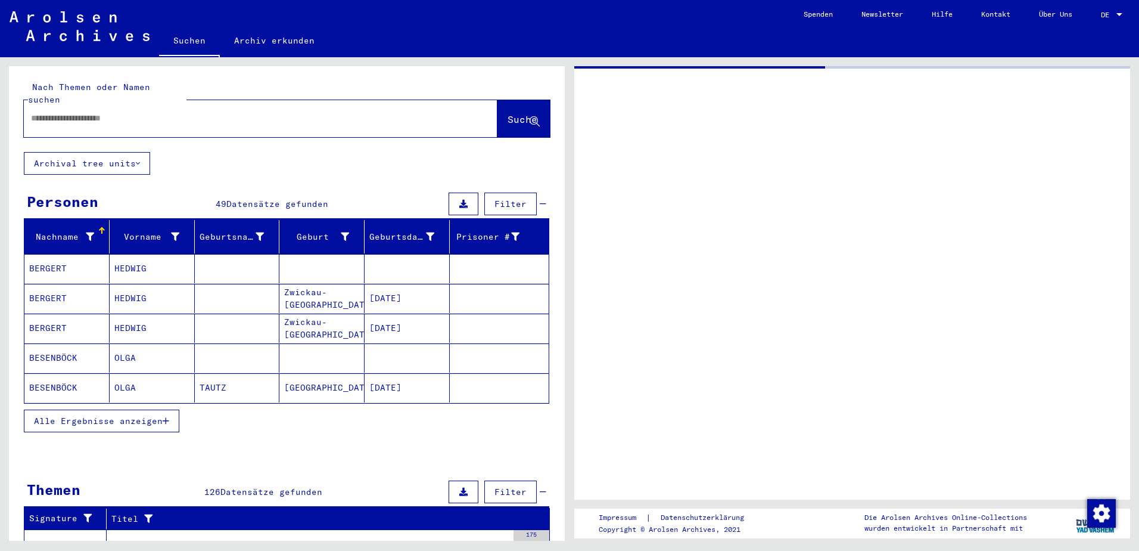
type input "*****"
